Goal: Obtain resource: Obtain resource

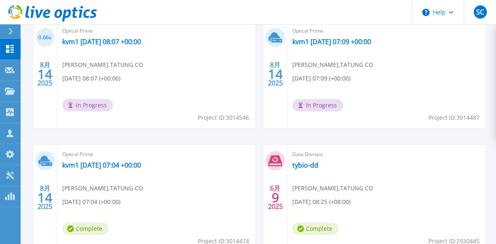
scroll to position [289, 0]
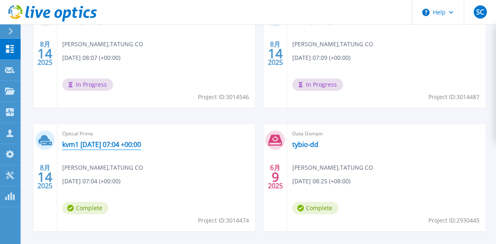
click at [141, 142] on link "kvm1 2025-08-14 07:04 +00:00" at bounding box center [101, 144] width 79 height 8
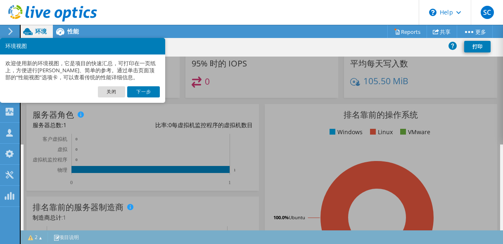
scroll to position [83, 0]
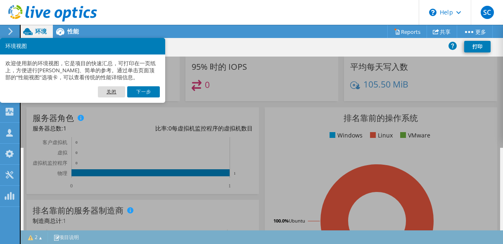
click at [113, 93] on link "关闭" at bounding box center [111, 91] width 27 height 11
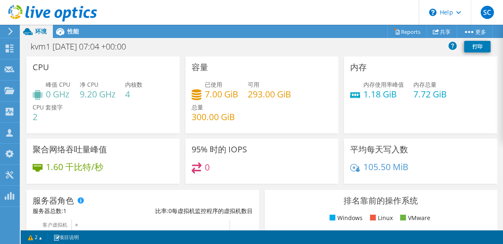
scroll to position [330, 0]
click at [451, 163] on div "105.50 MiB" at bounding box center [420, 170] width 141 height 17
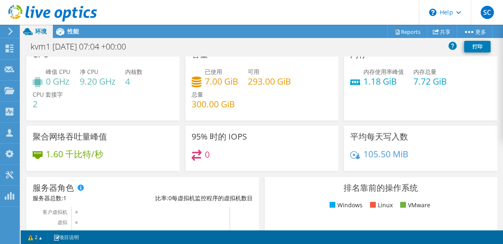
scroll to position [0, 0]
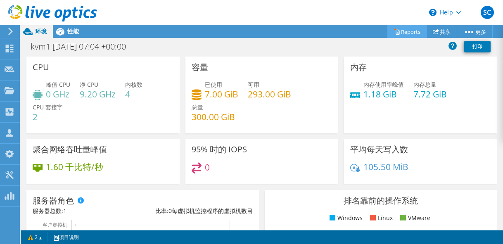
click at [409, 35] on link "Reports" at bounding box center [407, 31] width 40 height 13
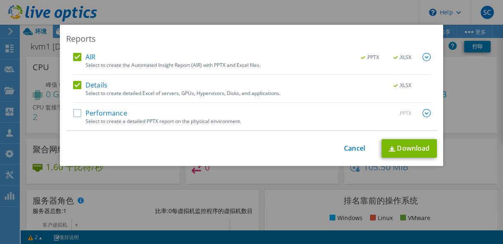
click at [107, 113] on label "Performance" at bounding box center [100, 113] width 54 height 8
click at [0, 0] on input "Performance" at bounding box center [0, 0] width 0 height 0
click at [427, 57] on img at bounding box center [426, 57] width 8 height 8
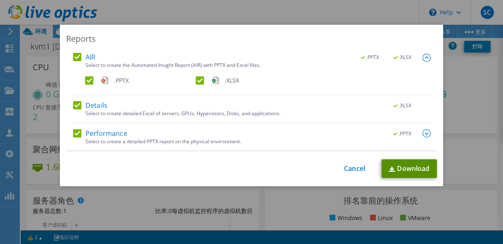
click at [409, 168] on link "Download" at bounding box center [408, 168] width 55 height 19
click at [320, 149] on div "Performance .PPTX Select to create a detailed PPTX report on the physical envir…" at bounding box center [251, 139] width 357 height 21
click at [392, 168] on link "Download" at bounding box center [408, 168] width 55 height 19
click at [101, 32] on div "Reports AIR .PPTX .XLSX Select to create the Automated Insight Report (AIR) wit…" at bounding box center [251, 105] width 383 height 161
click at [360, 31] on div "Reports AIR .PPTX .XLSX Select to create the Automated Insight Report (AIR) wit…" at bounding box center [251, 105] width 383 height 161
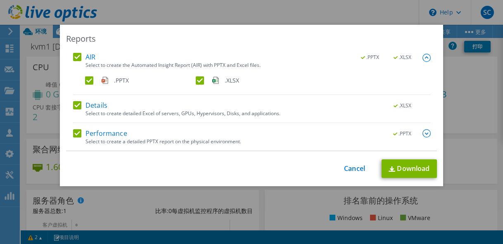
click at [355, 13] on div "Reports AIR .PPTX .XLSX Select to create the Automated Insight Report (AIR) wit…" at bounding box center [251, 122] width 503 height 244
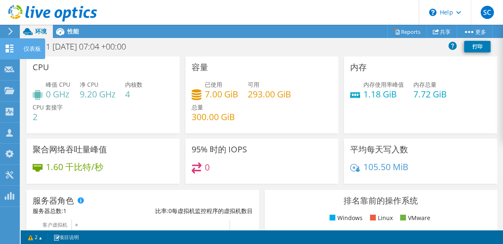
click at [10, 47] on icon at bounding box center [10, 49] width 10 height 8
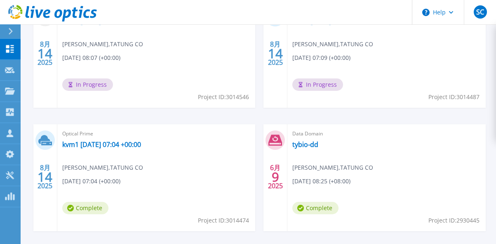
scroll to position [248, 0]
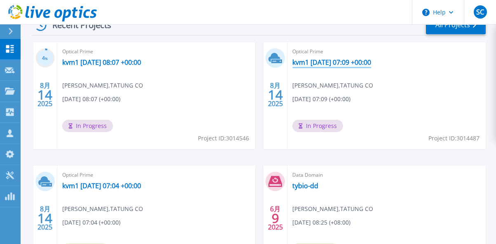
click at [314, 63] on link "kvm1 [DATE] 07:09 +00:00" at bounding box center [332, 62] width 79 height 8
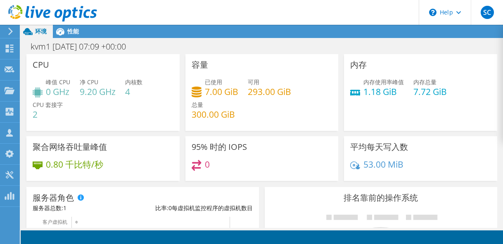
scroll to position [83, 0]
click at [269, 142] on div "95% 时的 IOPS 0" at bounding box center [261, 158] width 153 height 45
click at [291, 131] on div "容量 已使用 7.00 GiB 可用 293.00 GiB 总量 300.00 GiB" at bounding box center [261, 95] width 159 height 82
click at [78, 33] on span "性能" at bounding box center [73, 31] width 12 height 8
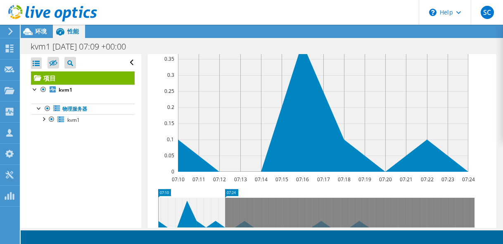
scroll to position [242, 0]
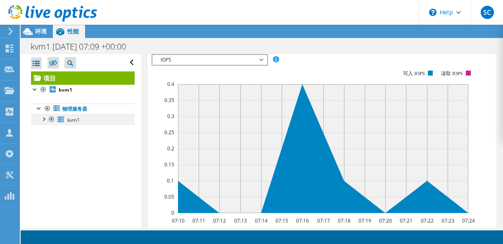
click at [43, 120] on div at bounding box center [43, 118] width 8 height 8
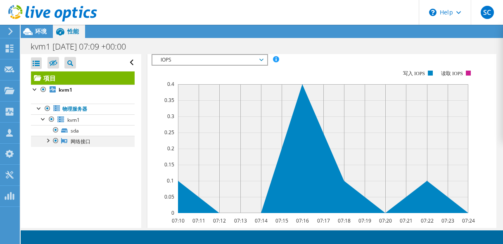
click at [47, 142] on div at bounding box center [47, 140] width 8 height 8
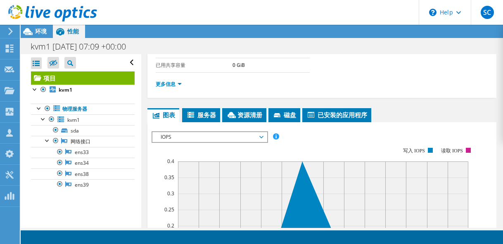
scroll to position [206, 0]
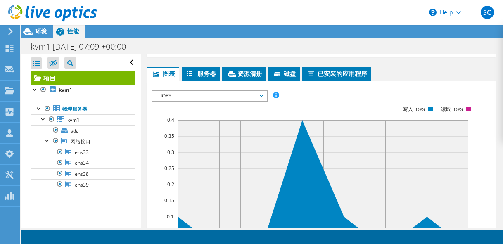
click at [260, 94] on span "IOPS" at bounding box center [209, 96] width 106 height 10
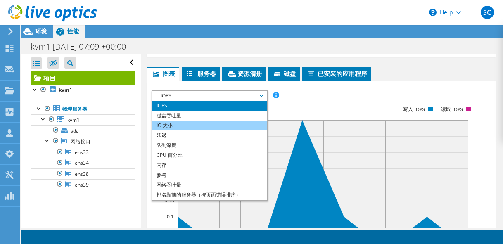
click at [234, 126] on li "IO 大小" at bounding box center [209, 125] width 114 height 10
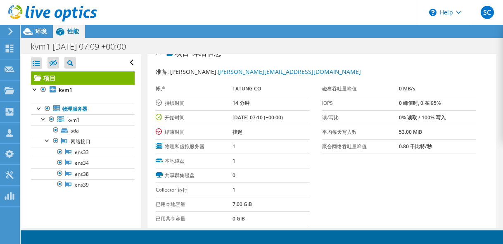
scroll to position [0, 0]
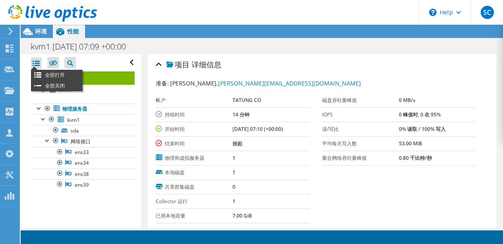
click at [36, 62] on div at bounding box center [36, 63] width 11 height 12
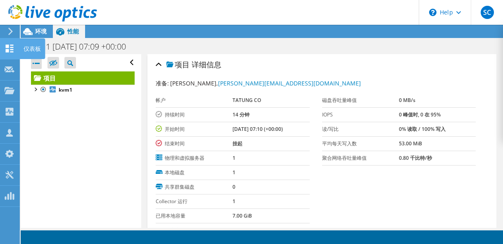
click at [8, 48] on icon at bounding box center [10, 49] width 10 height 8
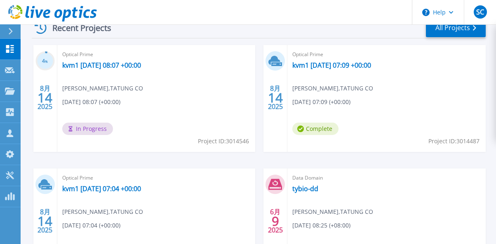
scroll to position [248, 0]
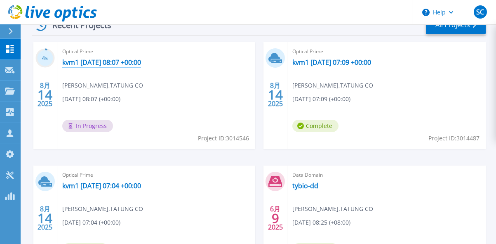
click at [125, 64] on link "kvm1 [DATE] 08:07 +00:00" at bounding box center [101, 62] width 79 height 8
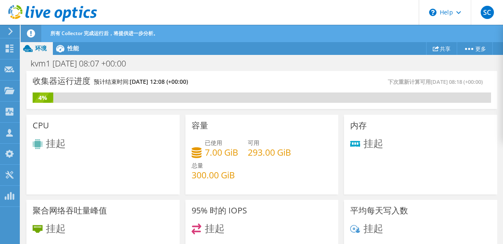
scroll to position [244, 0]
click at [269, 110] on div "收集器运行进度 预计结束时间: 08/14/2025, 12:08 (+00:00) 下次重新计算可用 08/14/2025, 08:18 (+00:00) …" at bounding box center [262, 91] width 476 height 41
